Goal: Download file/media

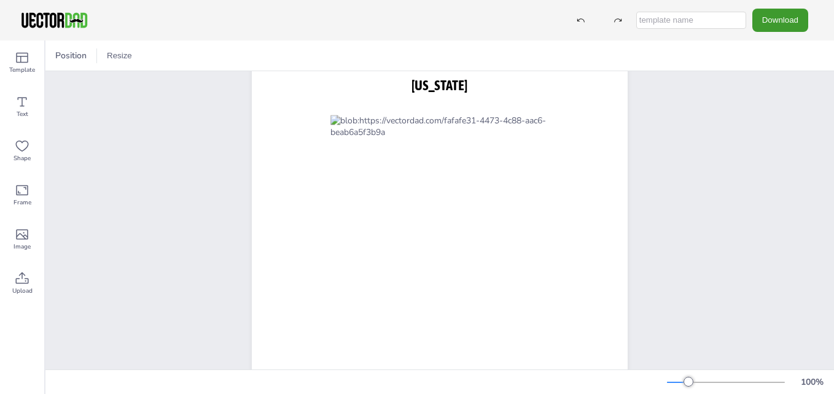
scroll to position [42, 0]
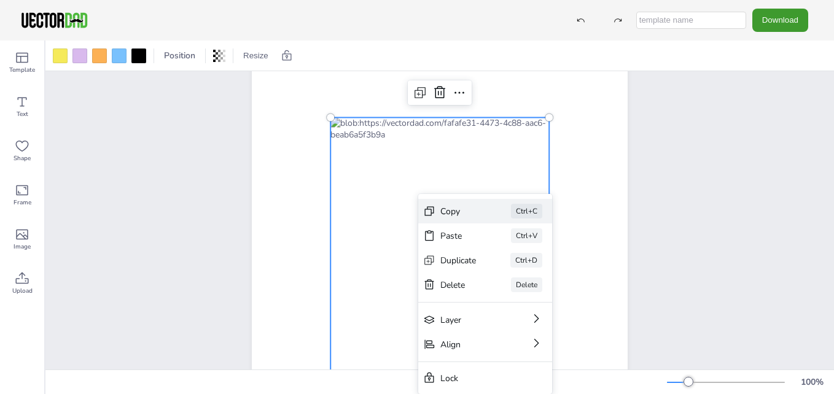
click at [447, 210] on div "Copy" at bounding box center [459, 212] width 36 height 12
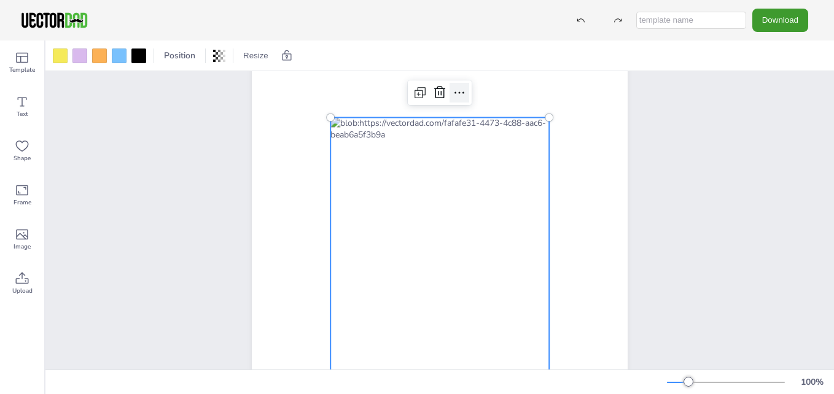
click at [455, 93] on icon at bounding box center [460, 93] width 10 height 2
click at [664, 208] on div "[DOMAIN_NAME] [US_STATE]" at bounding box center [440, 290] width 482 height 523
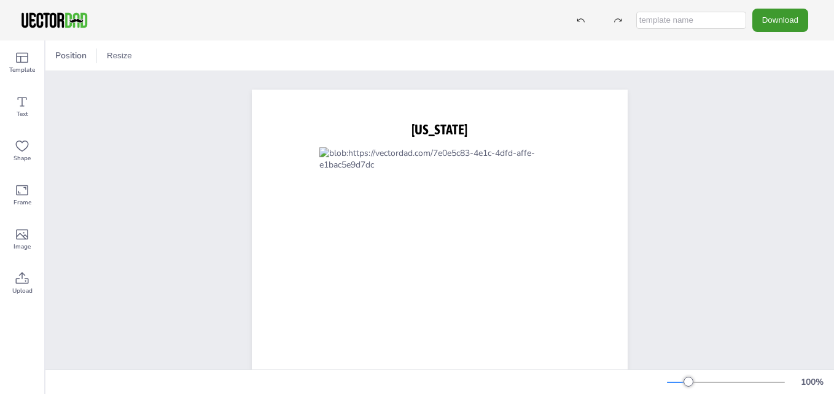
click at [657, 23] on input "text" at bounding box center [691, 20] width 110 height 17
type input "ala"
click at [791, 15] on button "Download" at bounding box center [781, 20] width 56 height 23
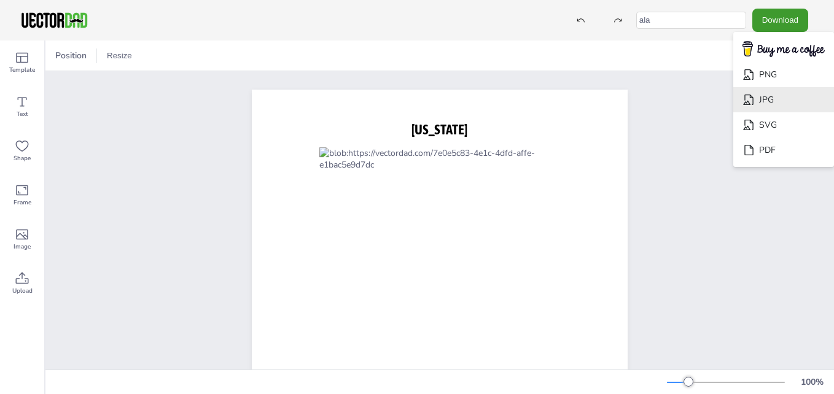
click at [761, 100] on li "JPG" at bounding box center [784, 99] width 101 height 25
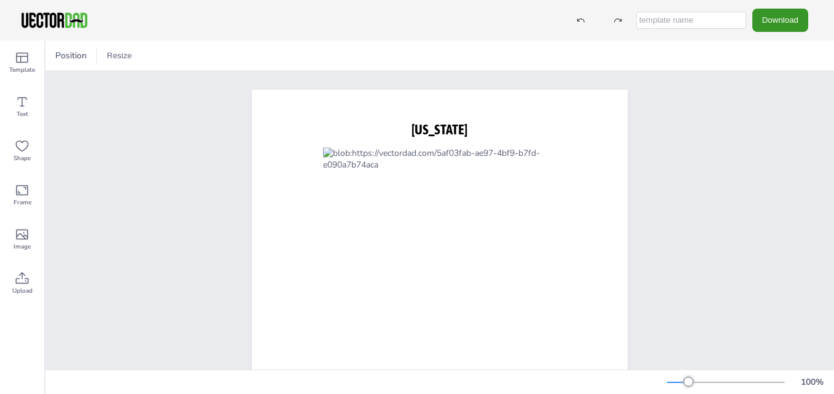
click at [781, 18] on button "Download" at bounding box center [781, 20] width 56 height 23
click at [668, 23] on input "text" at bounding box center [691, 20] width 110 height 17
type input "ala1"
click at [777, 23] on button "Download" at bounding box center [781, 20] width 56 height 23
drag, startPoint x: 777, startPoint y: 23, endPoint x: 785, endPoint y: 17, distance: 10.1
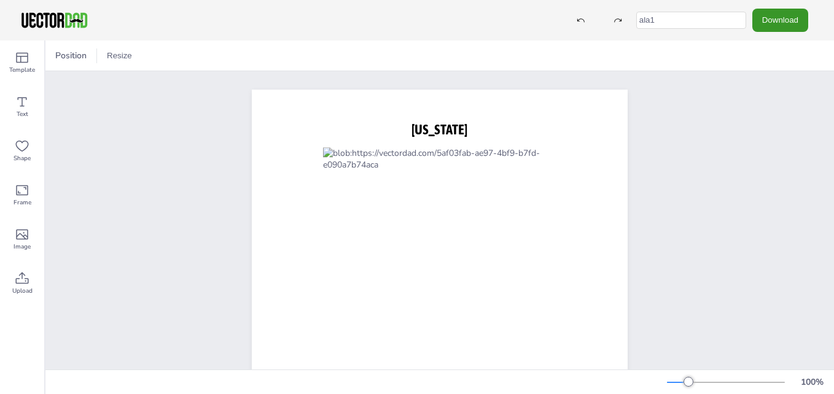
click at [785, 17] on button "Download" at bounding box center [781, 20] width 56 height 23
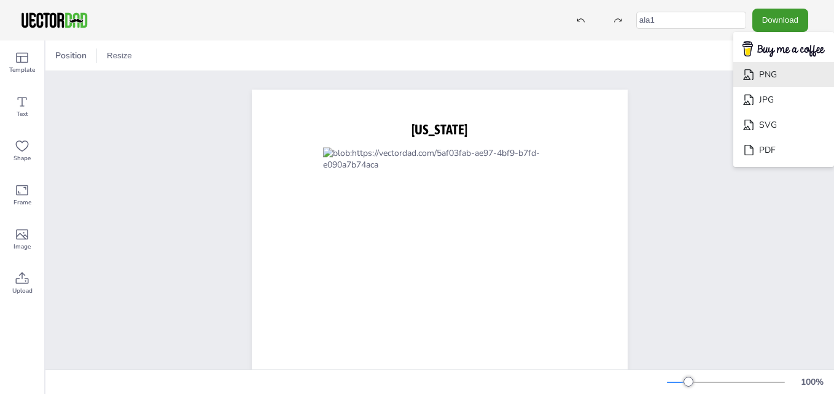
click at [766, 72] on li "PNG" at bounding box center [784, 74] width 101 height 25
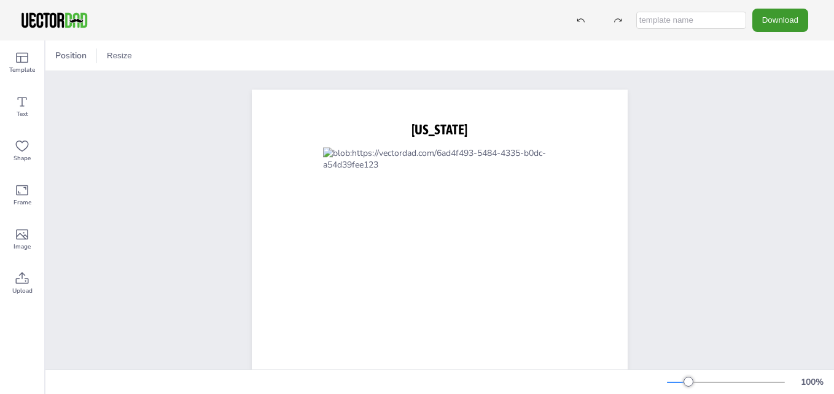
click at [657, 24] on input "text" at bounding box center [691, 20] width 110 height 17
type input "ala1"
click at [782, 16] on button "Download" at bounding box center [781, 20] width 56 height 23
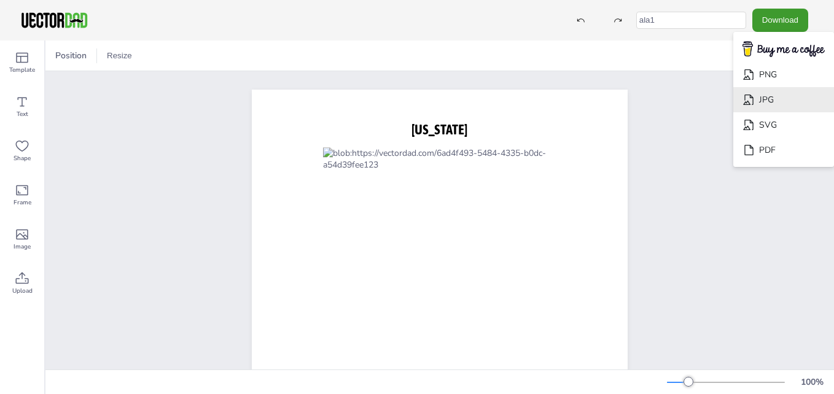
click at [768, 95] on li "JPG" at bounding box center [784, 99] width 101 height 25
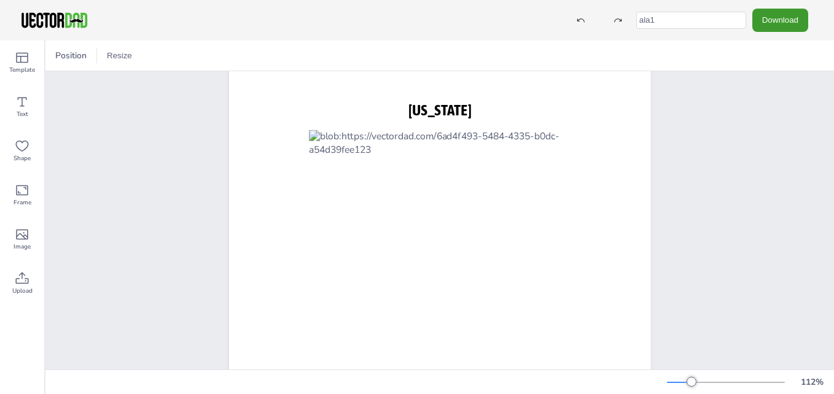
scroll to position [27, 0]
click at [122, 58] on button "Resize" at bounding box center [119, 56] width 35 height 20
click at [134, 79] on li "US Letter (8.5in x 11in)" at bounding box center [153, 81] width 103 height 24
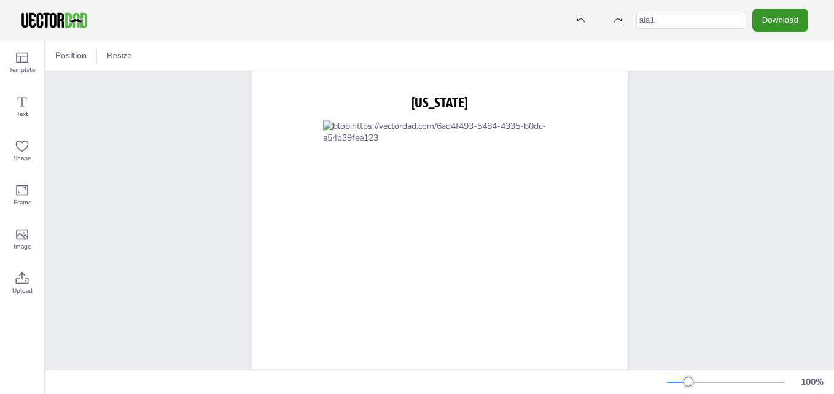
click at [777, 20] on button "Download" at bounding box center [781, 20] width 56 height 23
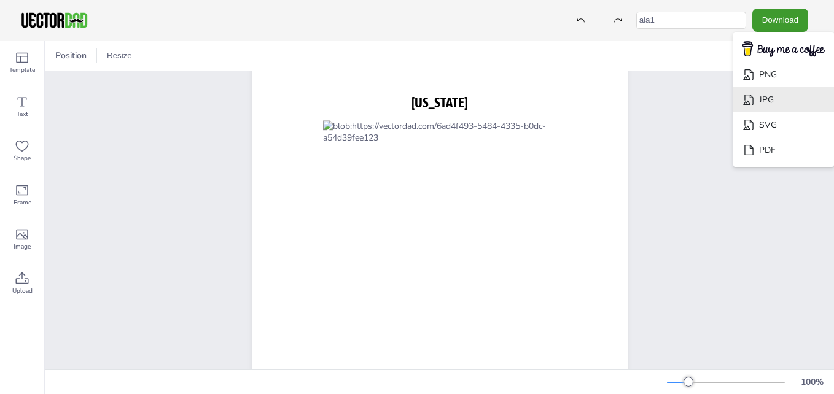
click at [763, 101] on li "JPG" at bounding box center [784, 99] width 101 height 25
